Goal: Manage account settings

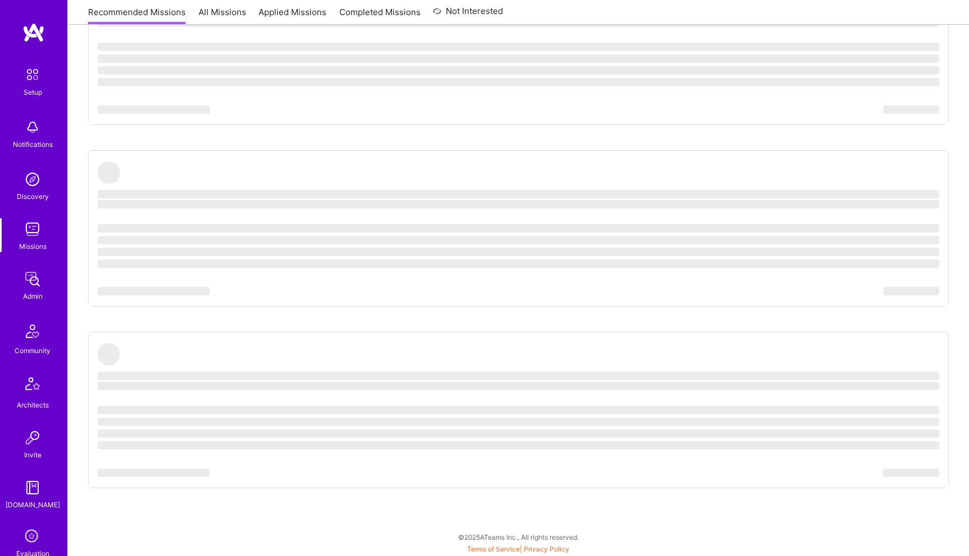
scroll to position [163, 0]
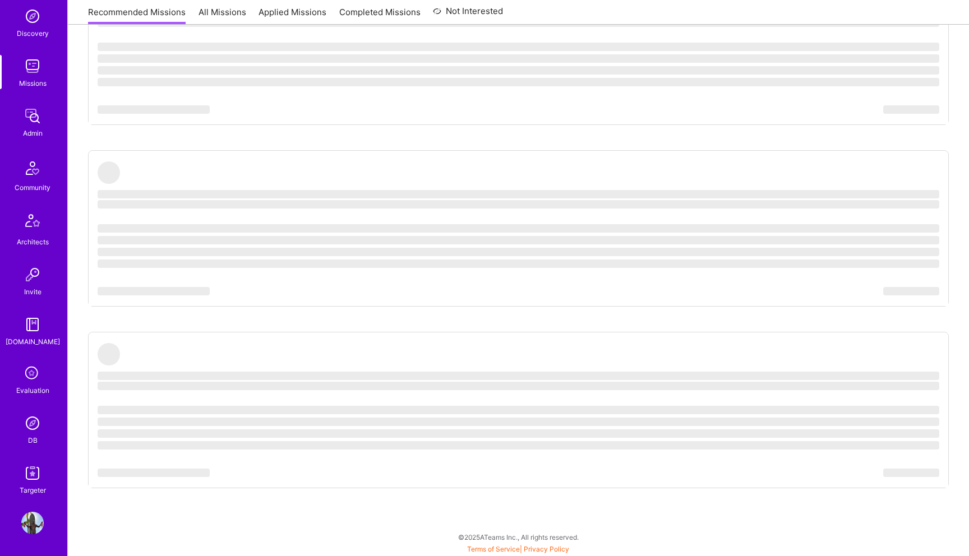
click at [37, 521] on img at bounding box center [32, 523] width 22 height 22
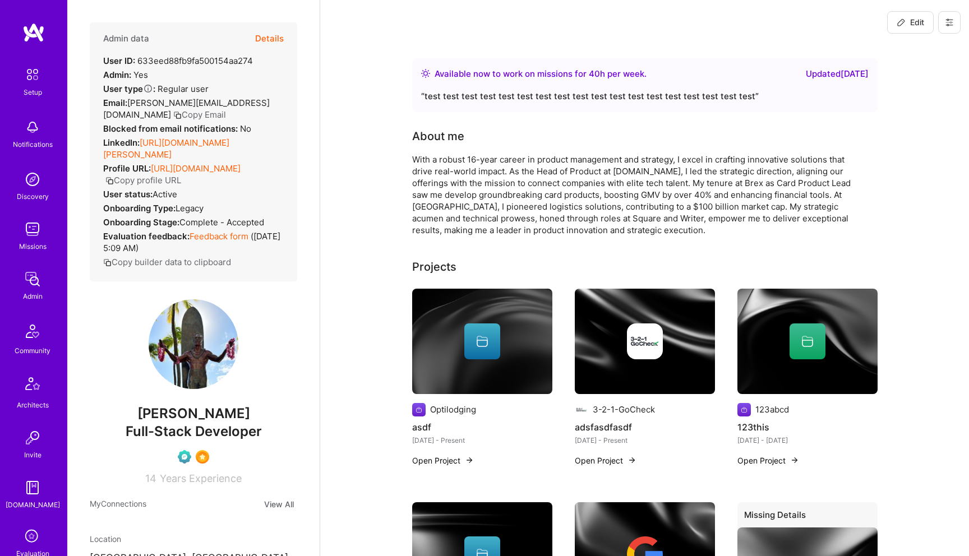
click at [953, 22] on icon at bounding box center [949, 22] width 9 height 9
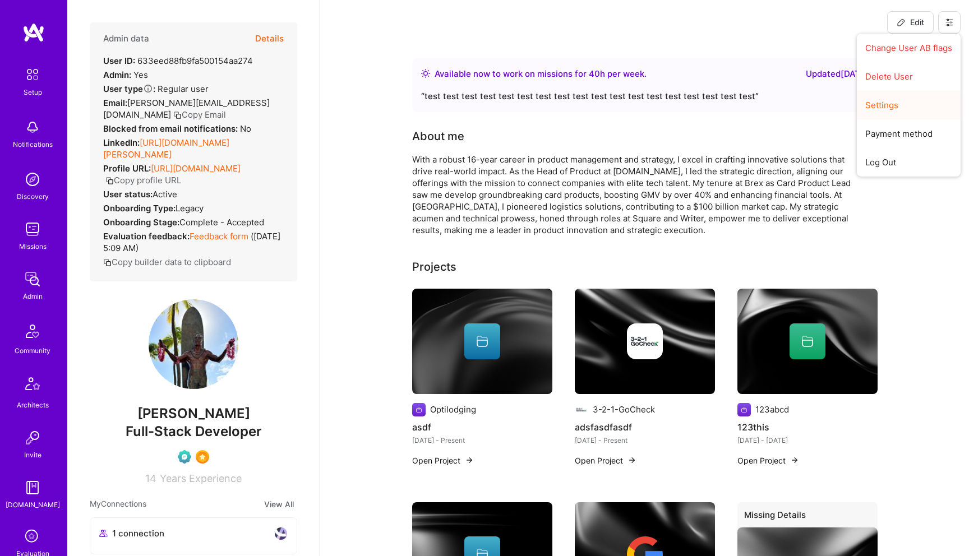
click at [890, 101] on button "Settings" at bounding box center [909, 105] width 104 height 29
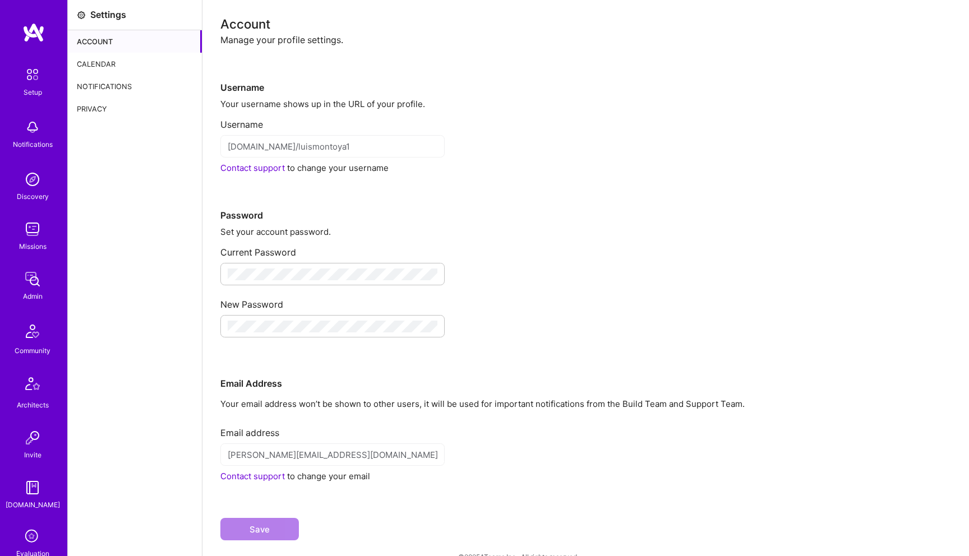
scroll to position [163, 0]
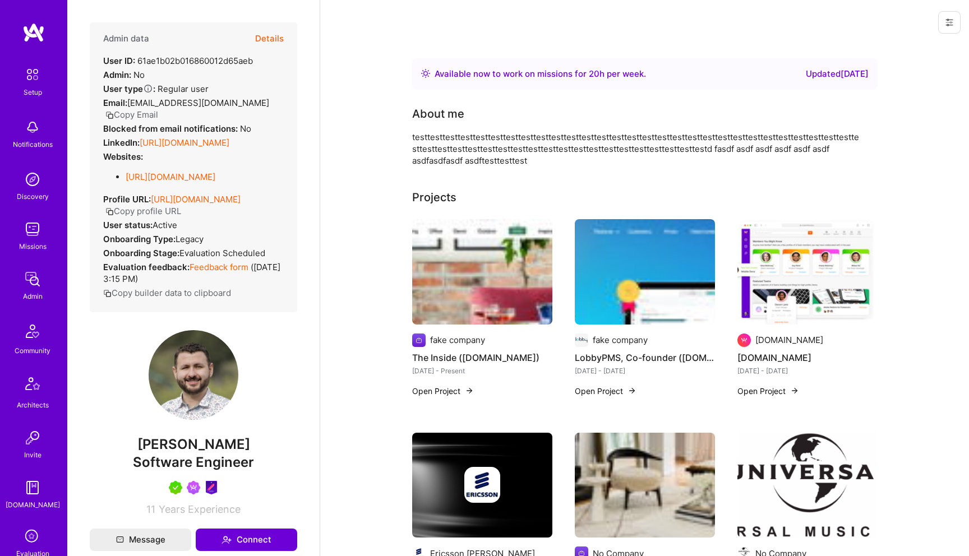
click at [954, 23] on button at bounding box center [949, 22] width 22 height 22
click at [915, 47] on button "Login as [PERSON_NAME]" at bounding box center [901, 48] width 118 height 29
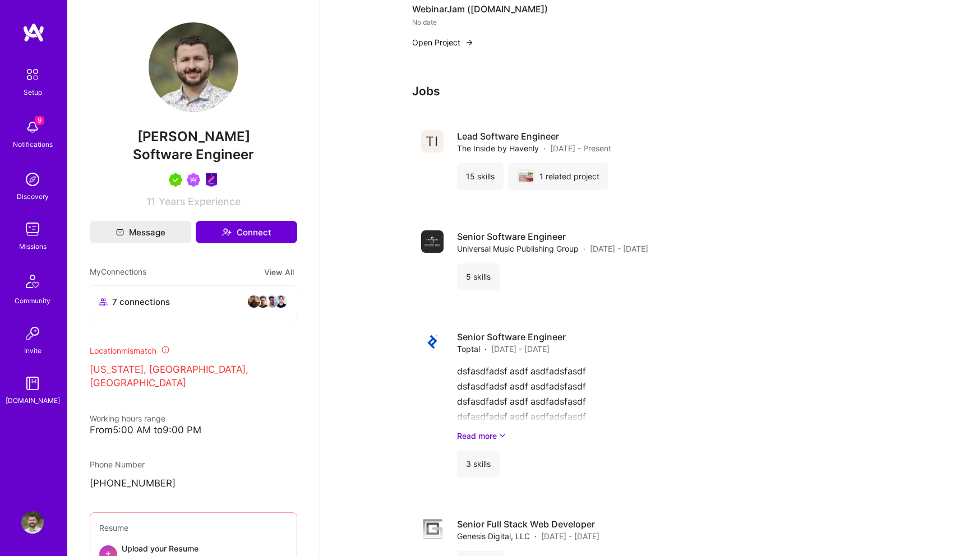
scroll to position [1089, 0]
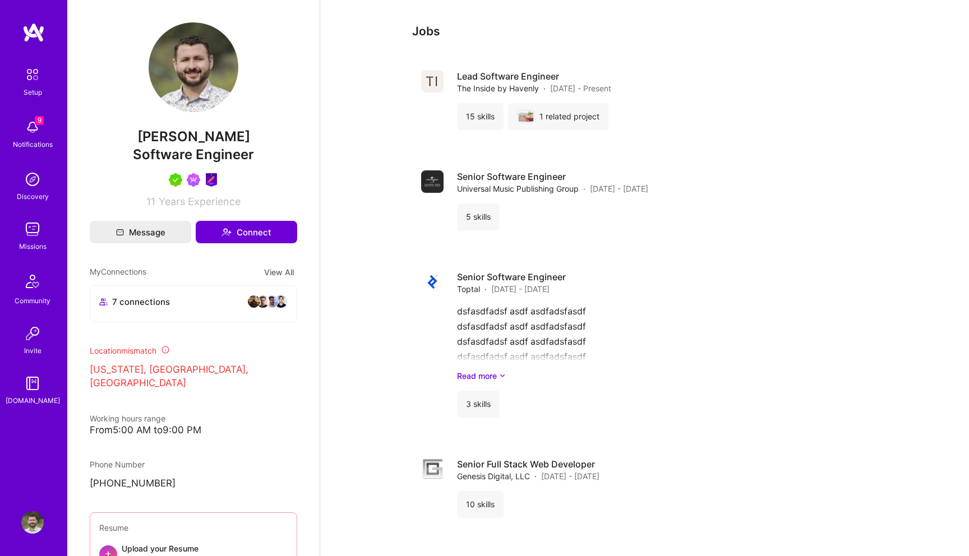
click at [33, 530] on img at bounding box center [32, 522] width 22 height 22
